Goal: Information Seeking & Learning: Check status

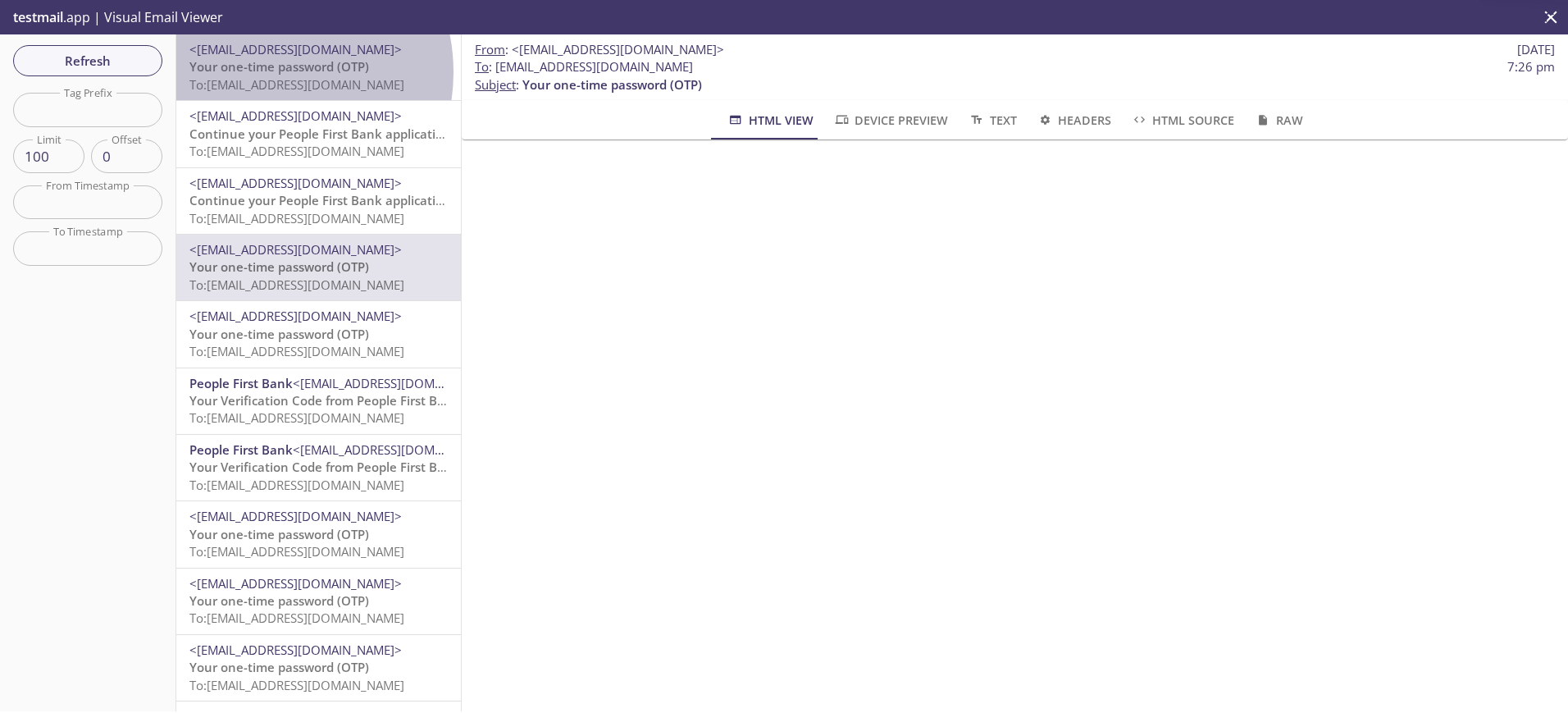
click at [261, 72] on span "Your one-time password (OTP)" at bounding box center [278, 67] width 179 height 16
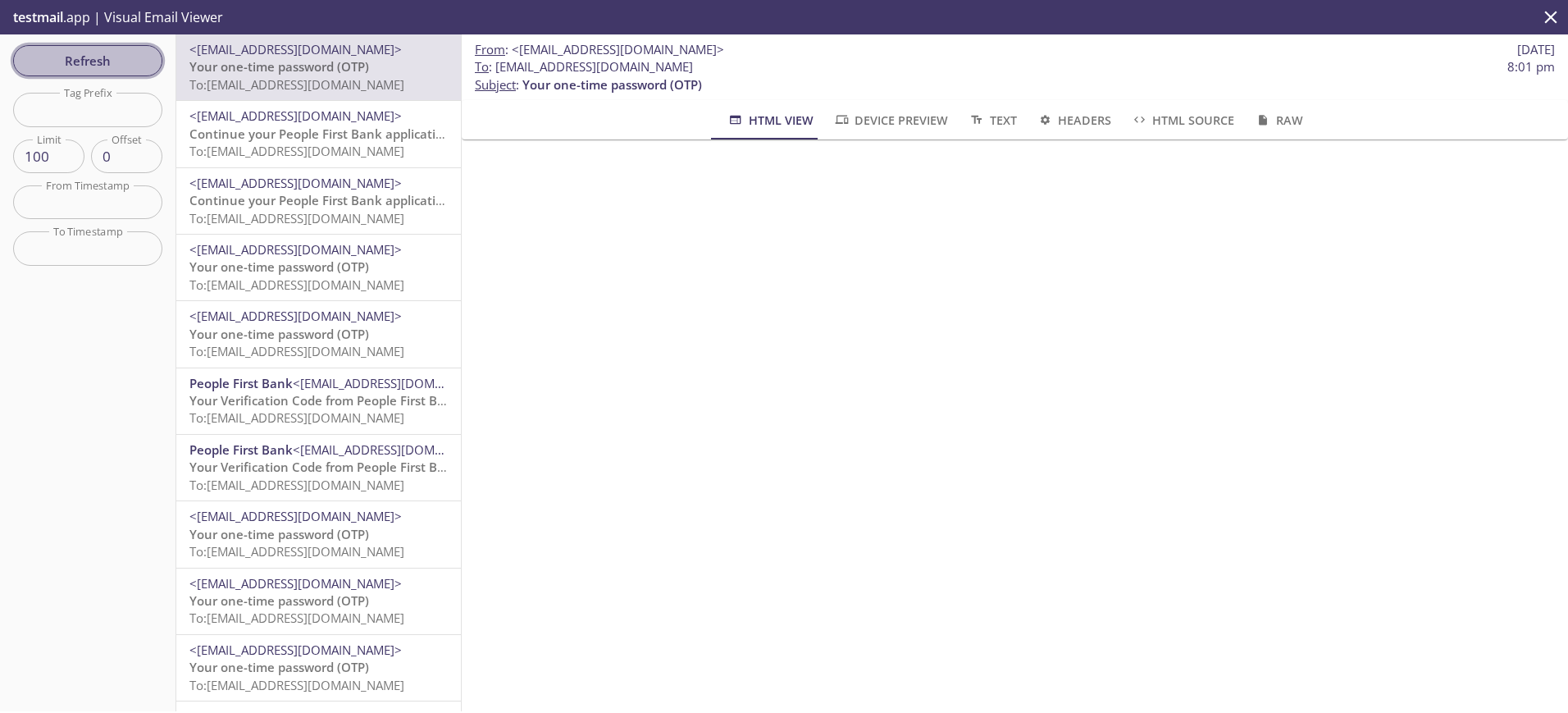
click at [57, 57] on span "Refresh" at bounding box center [87, 61] width 123 height 22
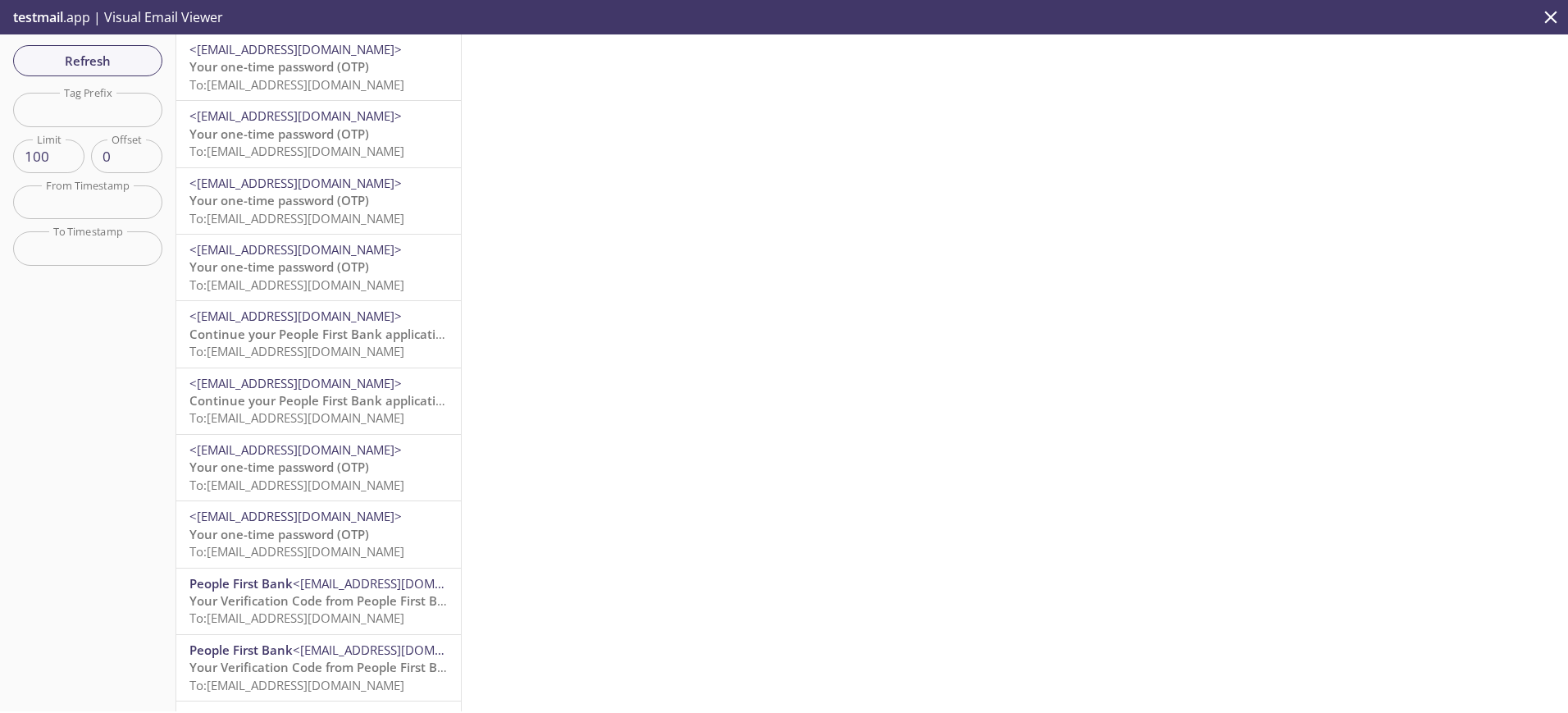
click at [285, 89] on span "To: [EMAIL_ADDRESS][DOMAIN_NAME]" at bounding box center [296, 85] width 214 height 16
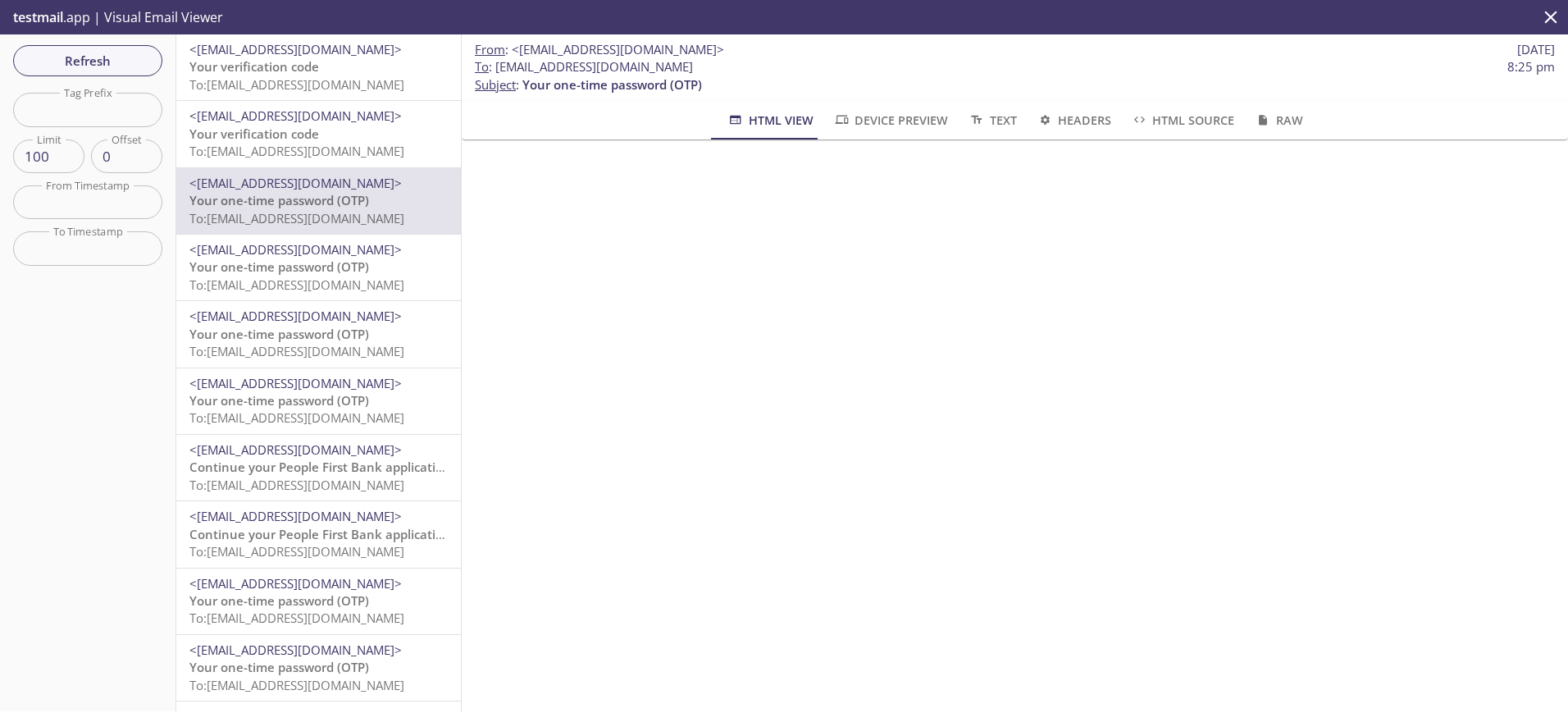
click at [240, 72] on span "Your verification code" at bounding box center [254, 67] width 130 height 16
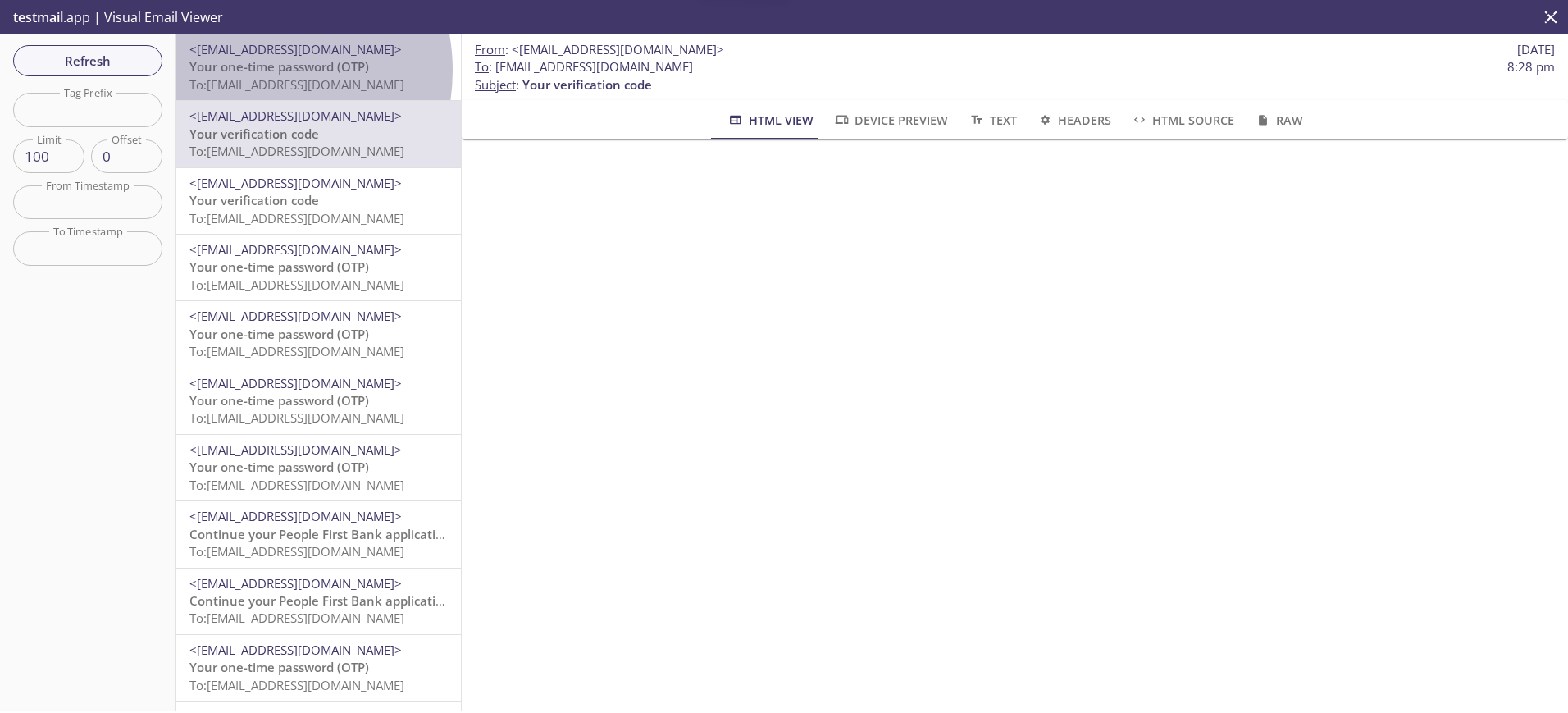
click at [245, 70] on span "Your one-time password (OTP)" at bounding box center [278, 67] width 179 height 16
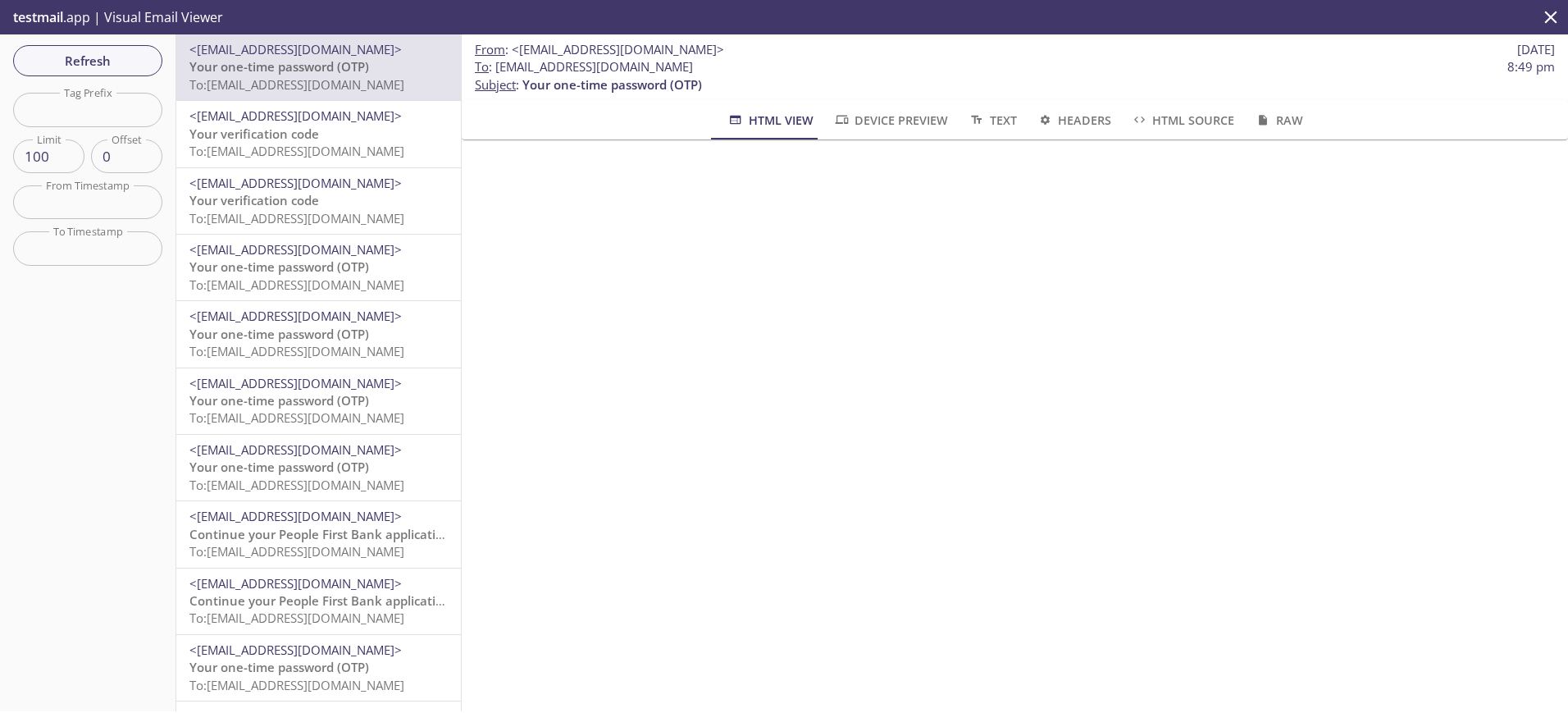
click at [308, 78] on span "To: [EMAIL_ADDRESS][DOMAIN_NAME]" at bounding box center [296, 85] width 214 height 16
click at [77, 59] on span "Refresh" at bounding box center [87, 61] width 123 height 22
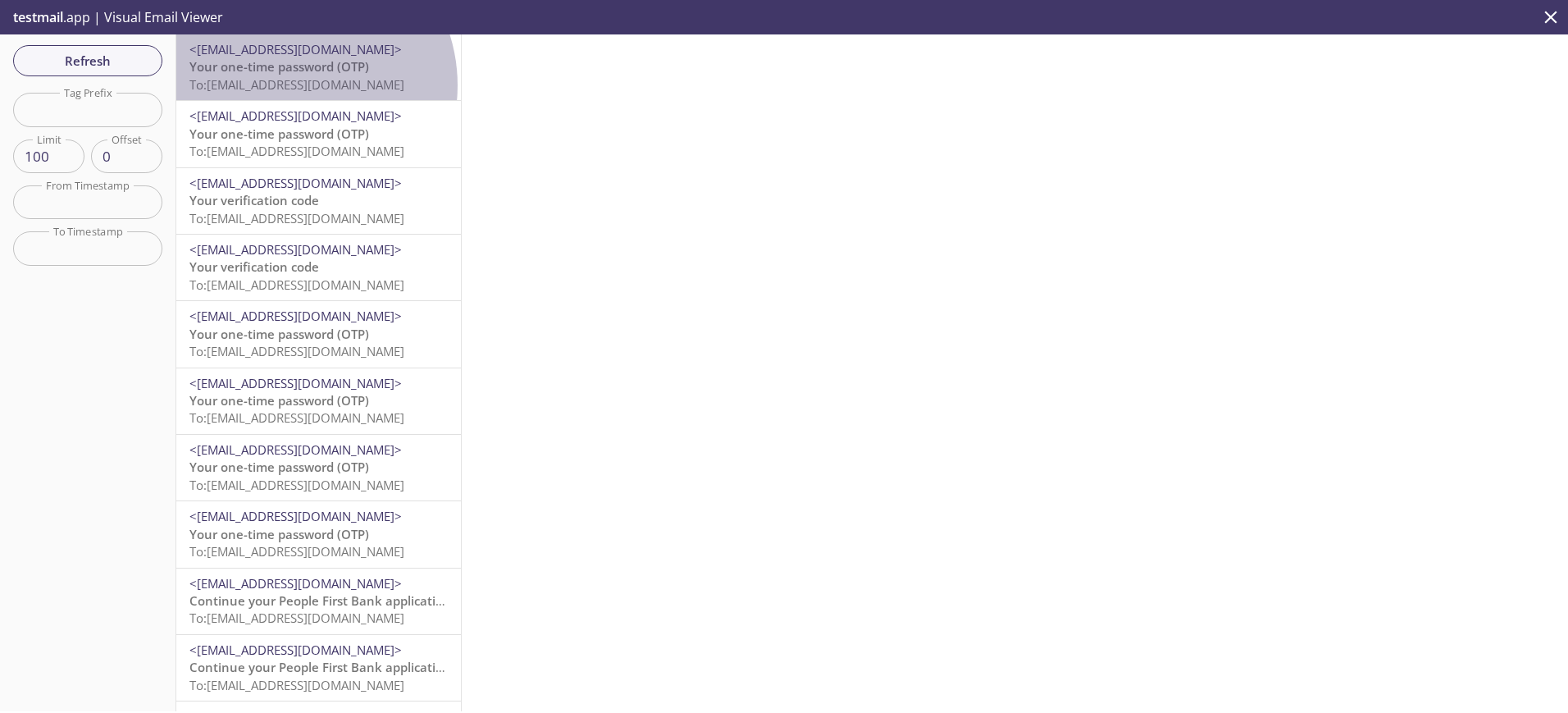
click at [289, 86] on span "To: ta.800638452@inbox.testmail.app" at bounding box center [296, 85] width 214 height 16
